Goal: Browse casually

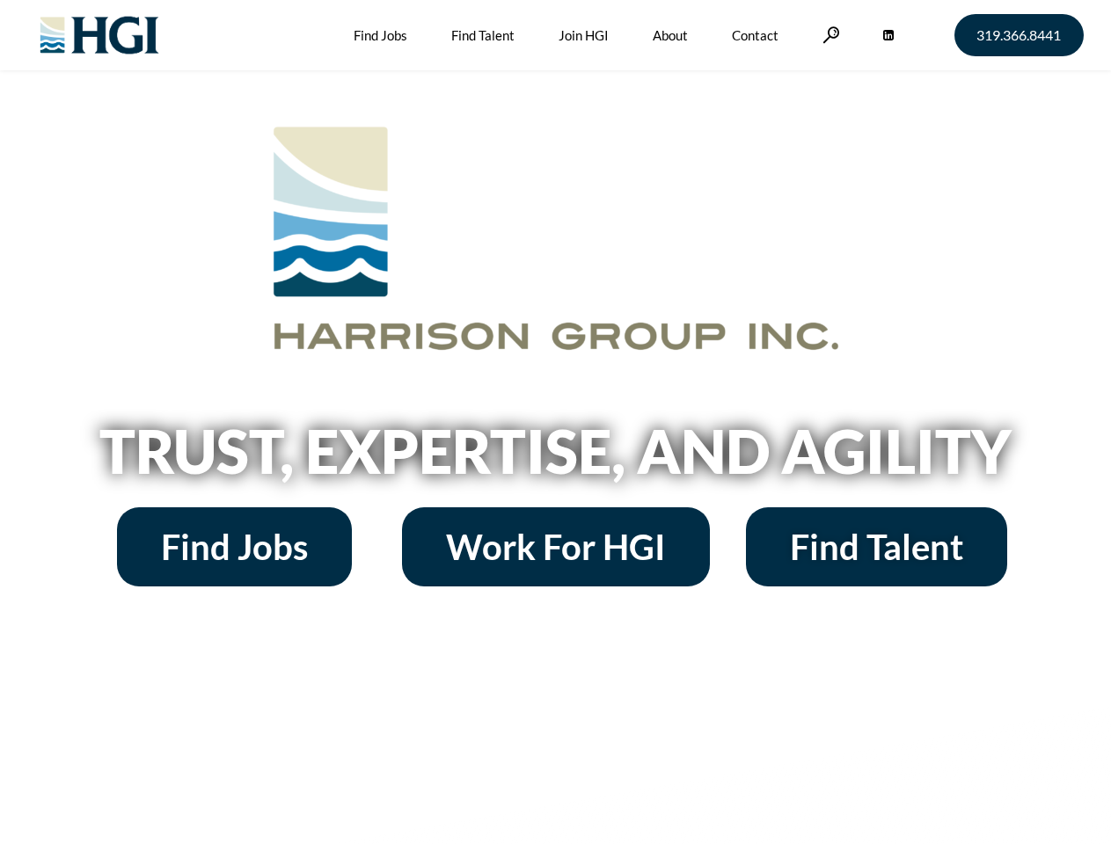
click at [555, 422] on h2 "Trust, Expertise, and Agility" at bounding box center [556, 451] width 1003 height 60
click at [828, 34] on link at bounding box center [831, 34] width 18 height 17
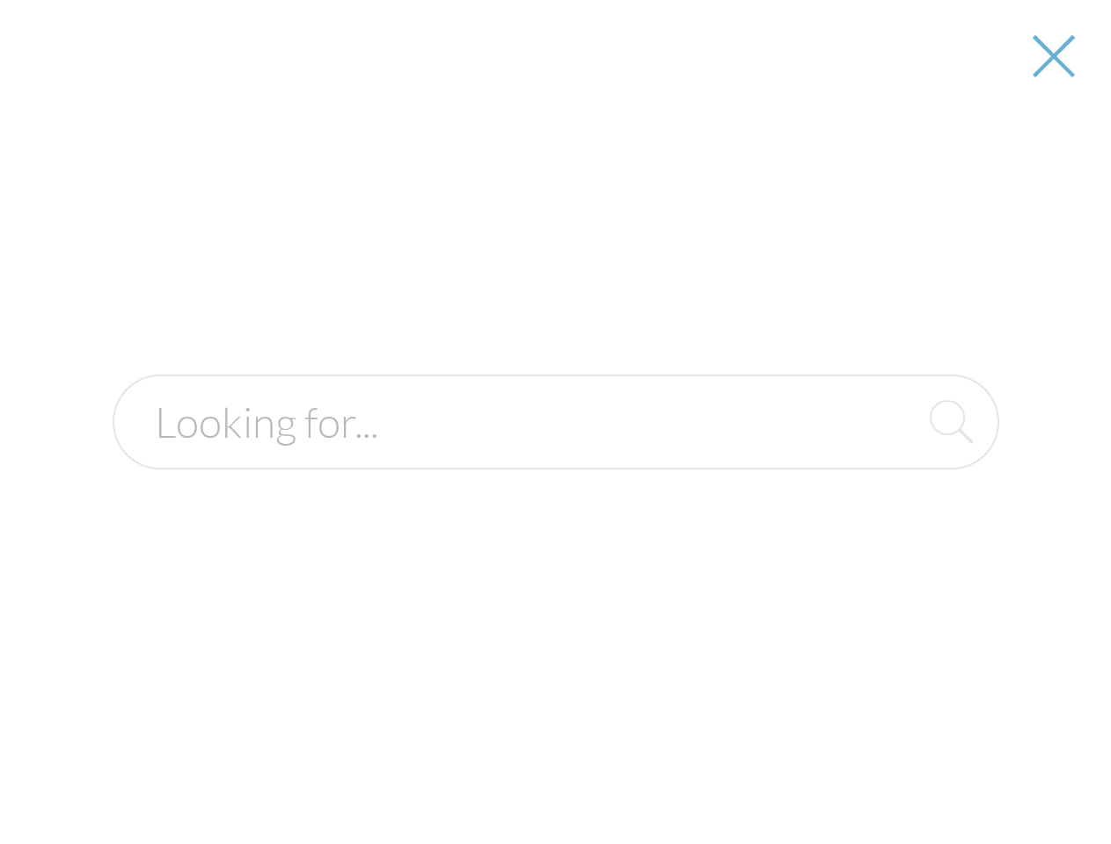
click at [555, 457] on h2 "Trust, Expertise, and Agility" at bounding box center [556, 451] width 1003 height 60
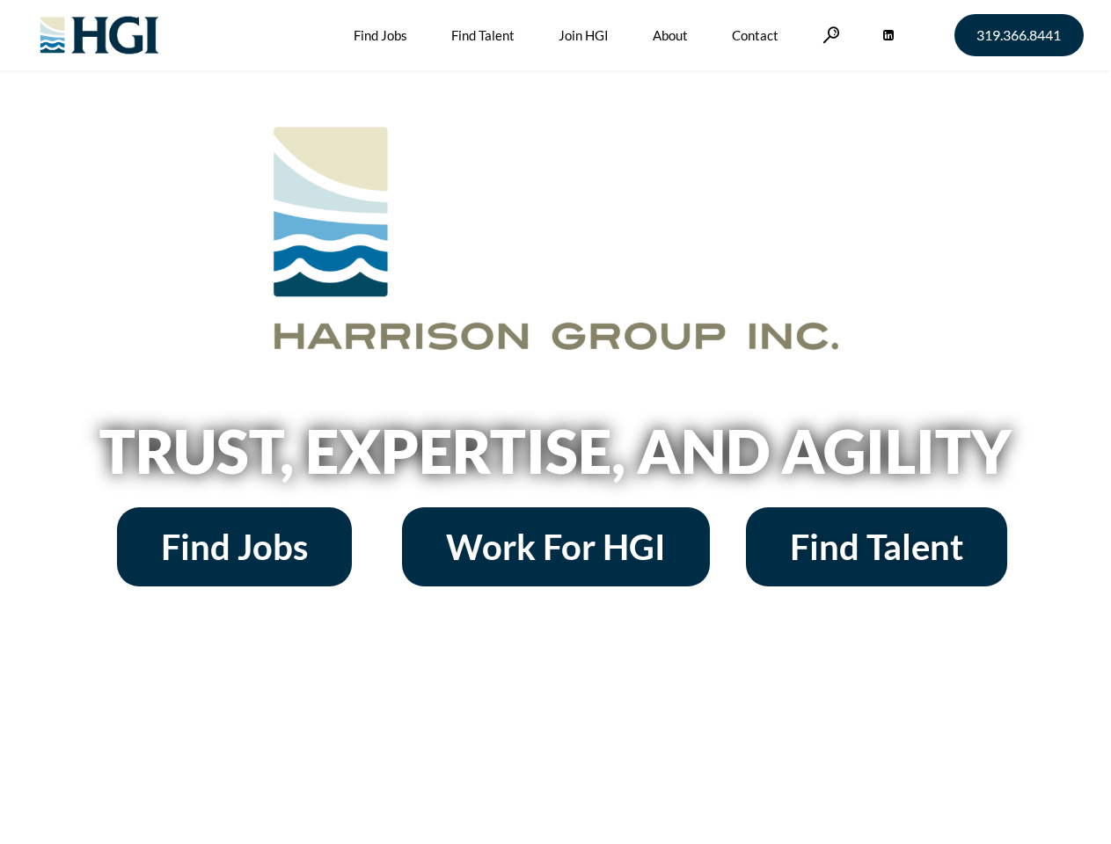
click at [555, 422] on h2 "Trust, Expertise, and Agility" at bounding box center [556, 451] width 1003 height 60
click at [828, 34] on link at bounding box center [831, 34] width 18 height 17
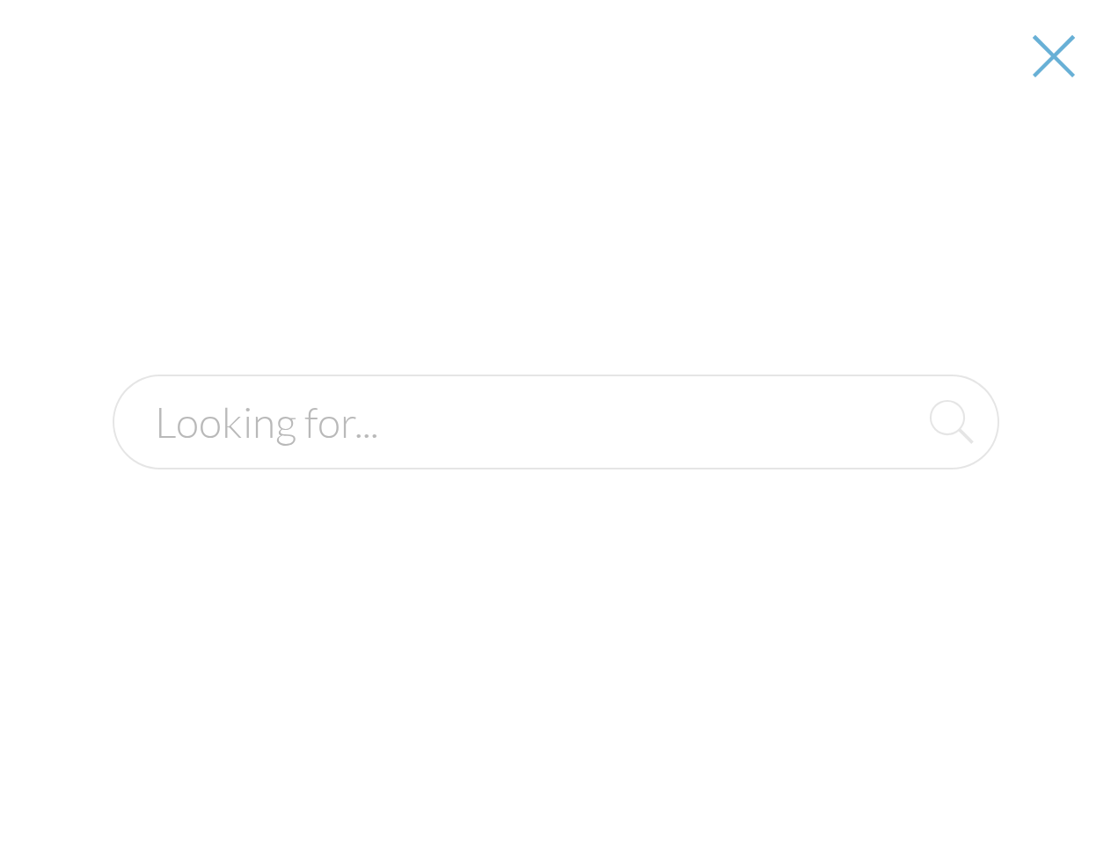
click at [555, 457] on h2 "Trust, Expertise, and Agility" at bounding box center [556, 451] width 1003 height 60
